Goal: Information Seeking & Learning: Learn about a topic

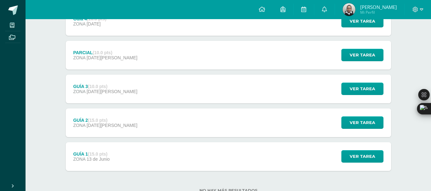
scroll to position [157, 0]
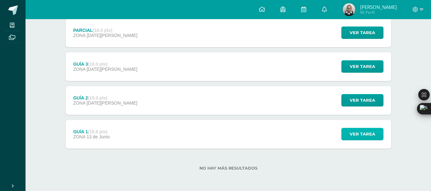
click at [351, 132] on span "Ver tarea" at bounding box center [361, 134] width 25 height 12
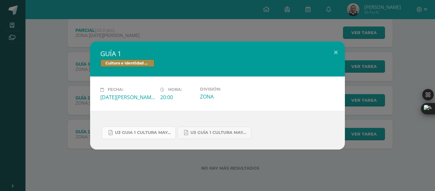
click at [137, 137] on link "U3 GUIA 1 CULTURA MAYA BASICOS.pdf" at bounding box center [139, 133] width 74 height 12
click at [340, 49] on button at bounding box center [336, 52] width 18 height 22
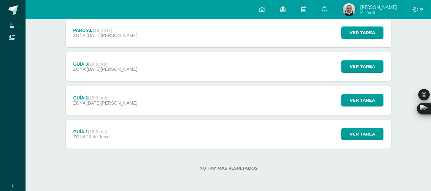
click at [358, 107] on div "Ver tarea" at bounding box center [360, 100] width 59 height 29
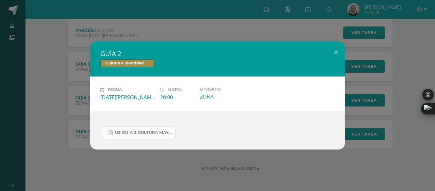
click at [147, 128] on link "U3 GUIA 2 CULTURA MAYA BASICOS.pdf" at bounding box center [139, 133] width 74 height 12
click at [342, 54] on button at bounding box center [336, 52] width 18 height 22
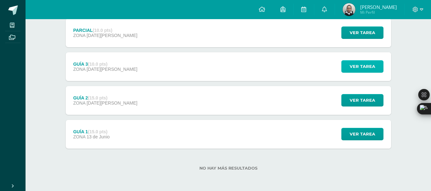
click at [357, 73] on button "Ver tarea" at bounding box center [362, 66] width 42 height 12
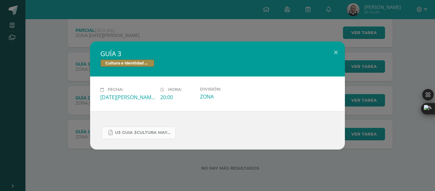
click at [143, 135] on link "U3 GUIA 3CULTURA MAYA BASICOS.pdf" at bounding box center [139, 133] width 74 height 12
click at [60, 44] on div "GUÍA 3 Cultura e Identidad Maya Fecha: [DATE][PERSON_NAME]: 20:00 División: ZONA" at bounding box center [218, 95] width 430 height 108
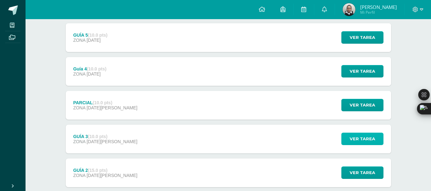
scroll to position [76, 0]
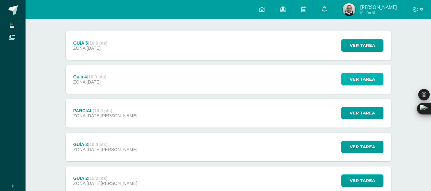
click at [367, 85] on span "Ver tarea" at bounding box center [361, 79] width 25 height 12
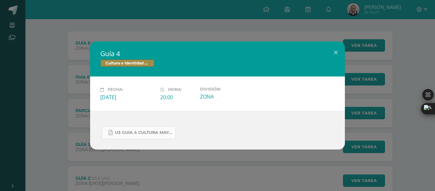
click at [145, 134] on span "U3 GUIA 4 CULTURA MAYA BASICOS.pdf" at bounding box center [143, 132] width 57 height 5
click at [337, 47] on button at bounding box center [336, 52] width 18 height 22
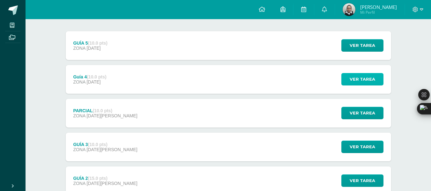
click at [369, 76] on span "Ver tarea" at bounding box center [361, 79] width 25 height 12
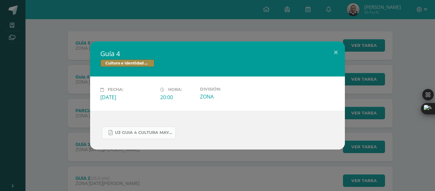
click at [163, 129] on link "U3 GUIA 4 CULTURA MAYA BASICOS.pdf" at bounding box center [139, 133] width 74 height 12
click at [333, 54] on button at bounding box center [336, 52] width 18 height 22
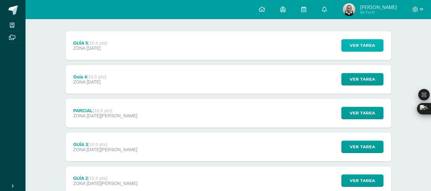
click at [367, 43] on span "Ver tarea" at bounding box center [361, 46] width 25 height 12
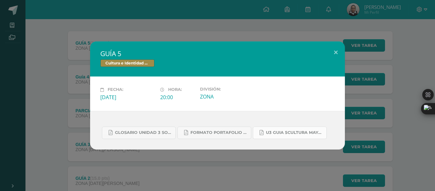
click at [273, 133] on span "U3 GUIA 5CULTURA MAYA BASICOS.pdf" at bounding box center [294, 132] width 57 height 5
click at [301, 133] on span "U3 GUIA 5CULTURA MAYA BASICOS.pdf" at bounding box center [294, 132] width 57 height 5
click at [340, 59] on button at bounding box center [336, 52] width 18 height 22
